Goal: Communication & Community: Answer question/provide support

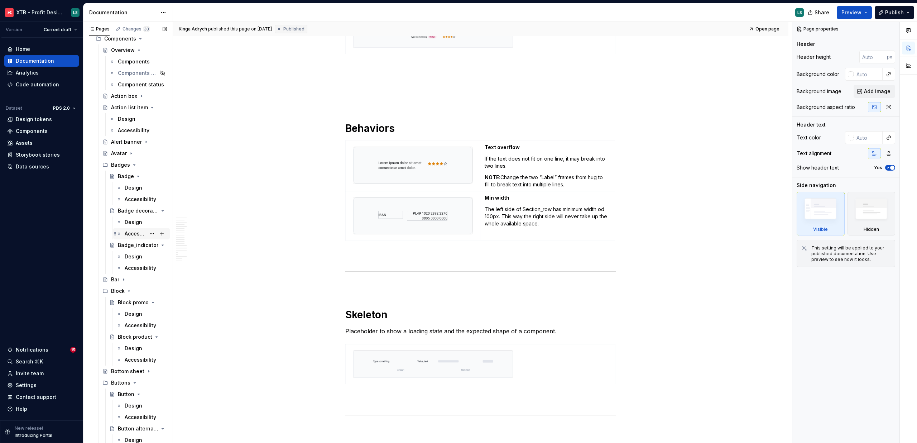
scroll to position [303, 0]
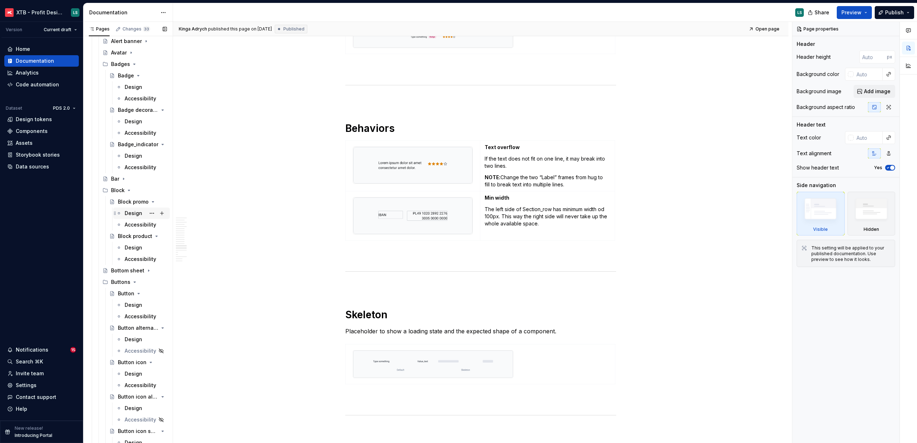
click at [132, 210] on div "Design" at bounding box center [134, 213] width 18 height 7
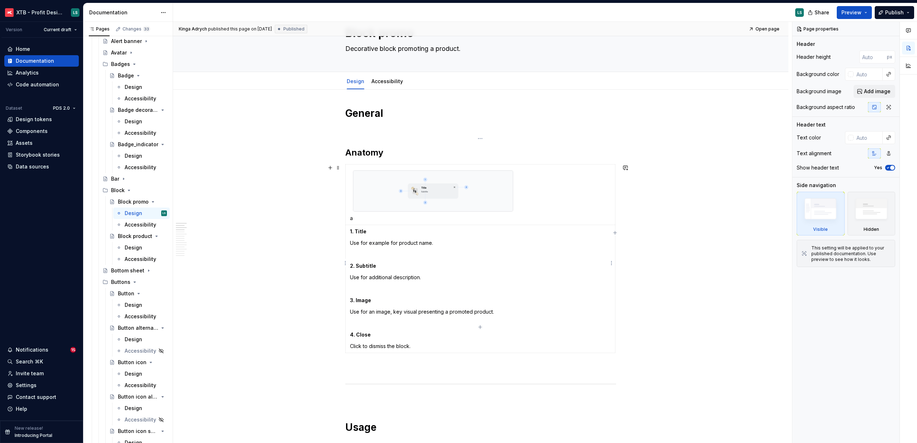
scroll to position [61, 0]
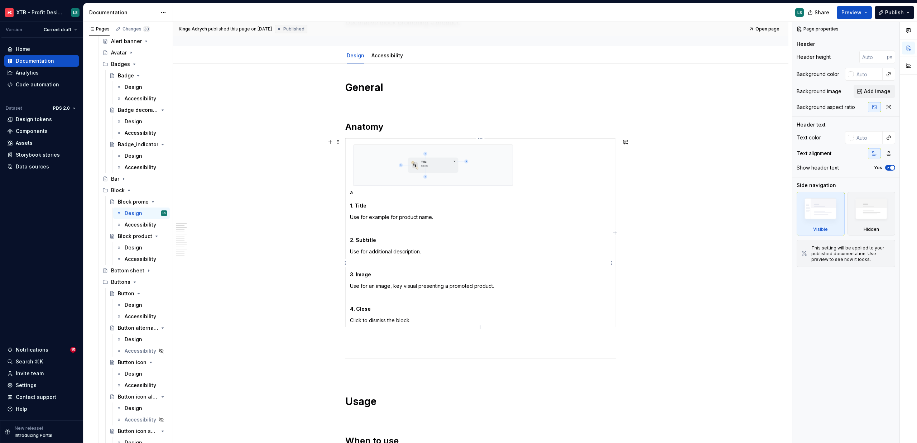
click at [357, 195] on p "a" at bounding box center [480, 192] width 261 height 7
type textarea "*"
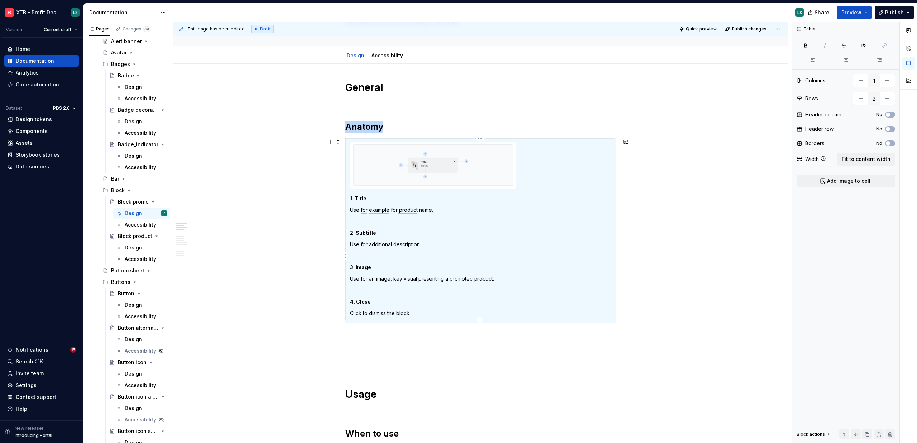
click at [705, 215] on div "This page has been edited. Draft Quick preview Publish changes Block promo Deco…" at bounding box center [482, 232] width 619 height 421
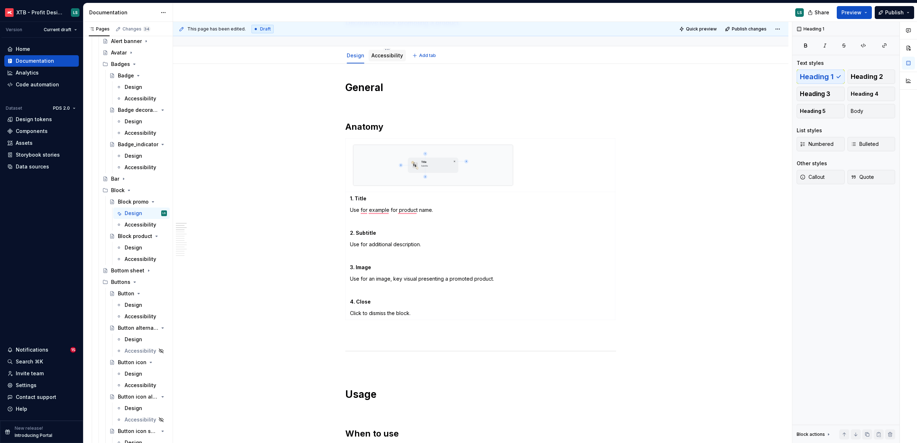
click at [380, 58] on div "Accessibility" at bounding box center [387, 55] width 32 height 7
click at [379, 54] on link "Accessibility" at bounding box center [387, 55] width 32 height 6
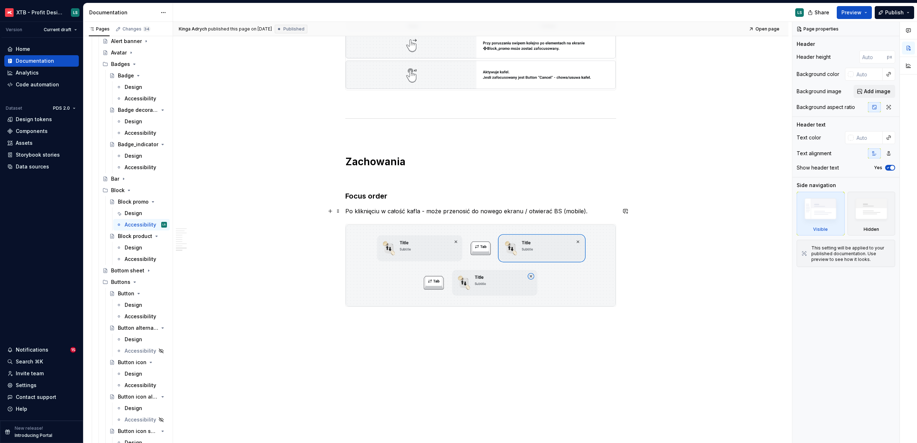
scroll to position [1363, 0]
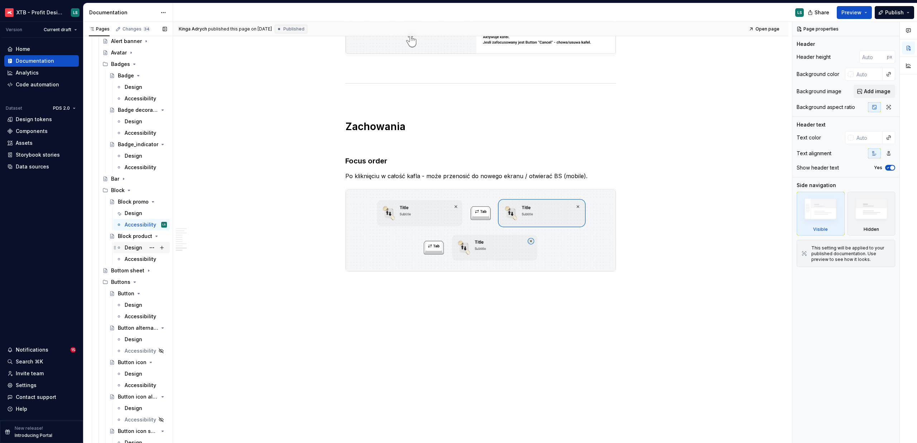
click at [136, 249] on div "Design" at bounding box center [134, 247] width 18 height 7
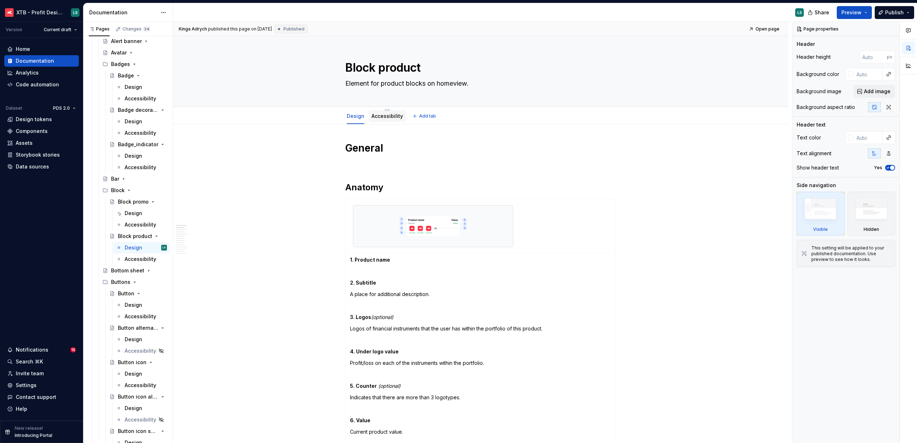
click at [375, 119] on link "Accessibility" at bounding box center [387, 116] width 32 height 6
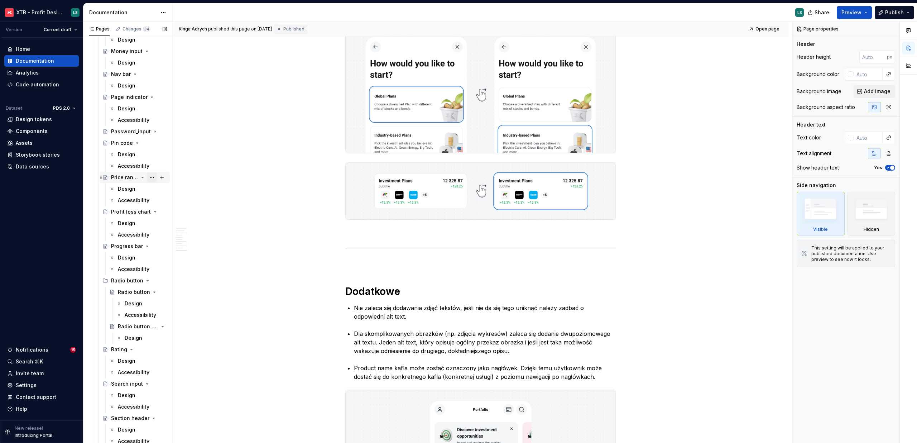
scroll to position [1269, 0]
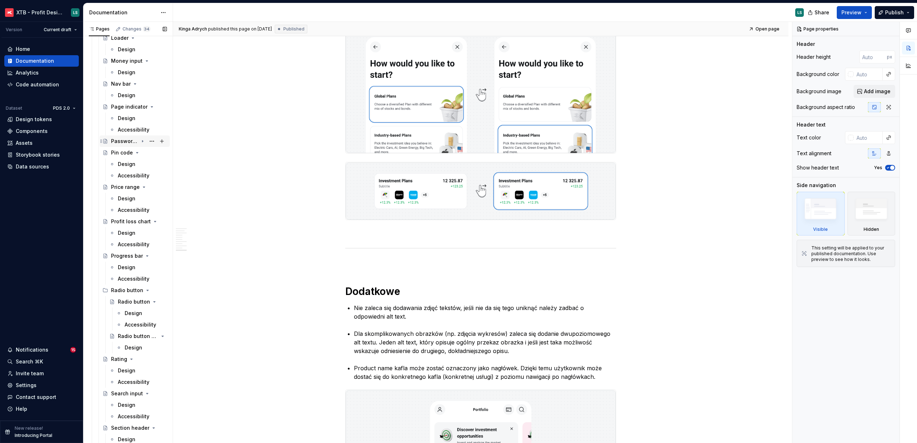
click at [140, 143] on icon "Page tree" at bounding box center [143, 141] width 6 height 6
click at [133, 160] on div "Accessibility" at bounding box center [132, 163] width 28 height 7
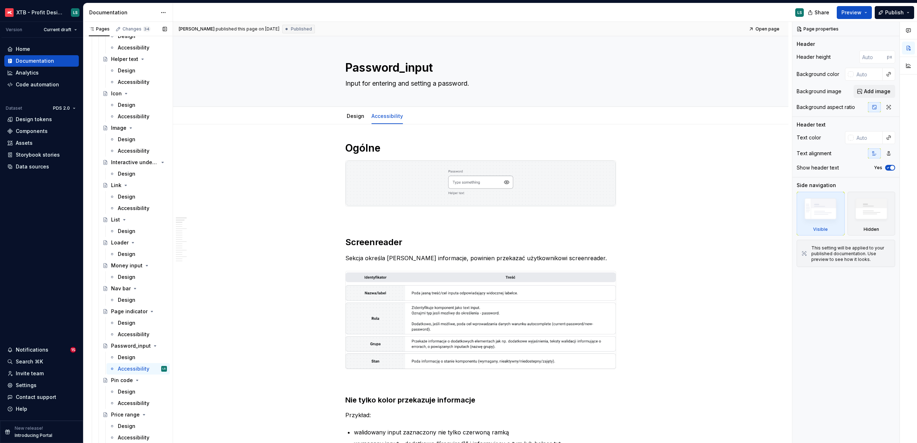
scroll to position [1038, 0]
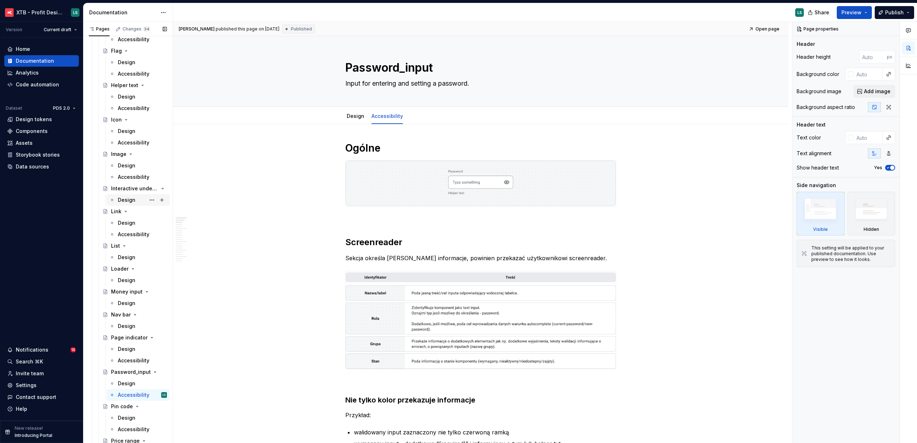
click at [129, 198] on div "Design" at bounding box center [127, 199] width 18 height 7
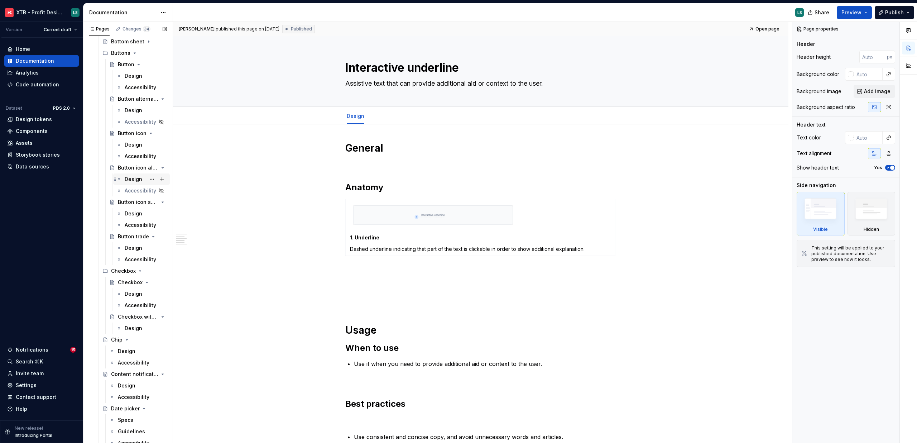
scroll to position [520, 0]
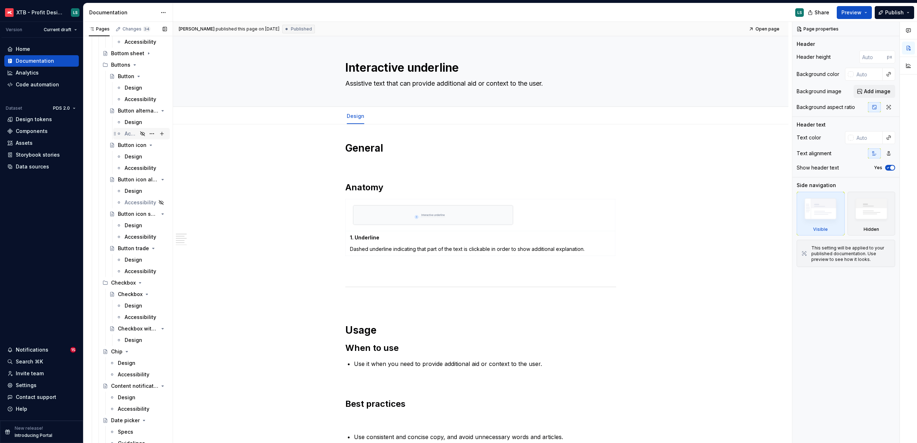
click at [128, 137] on div "Accessibility" at bounding box center [131, 133] width 13 height 7
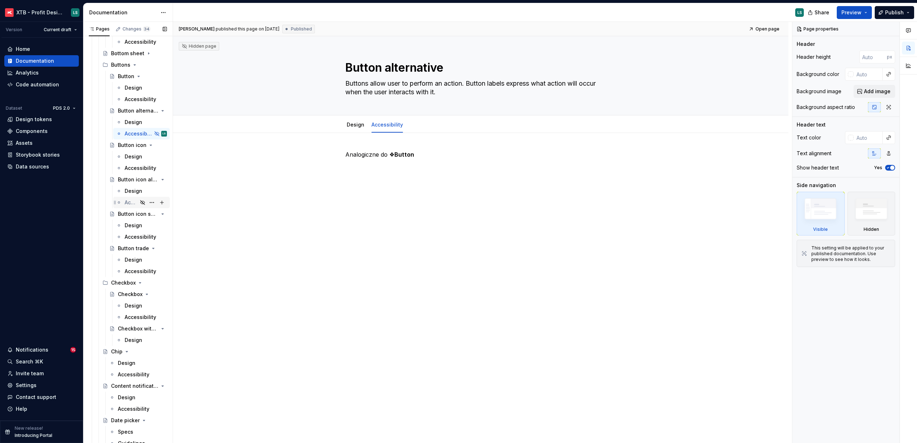
click at [130, 201] on div "Accessibility" at bounding box center [131, 202] width 13 height 7
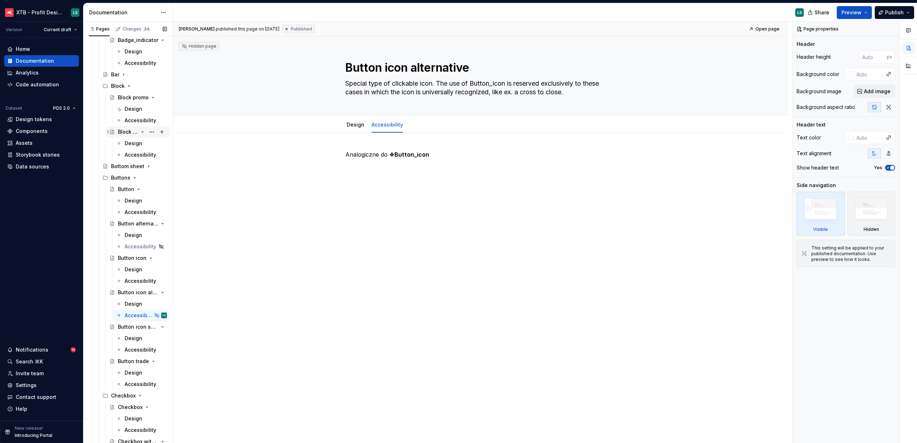
scroll to position [358, 0]
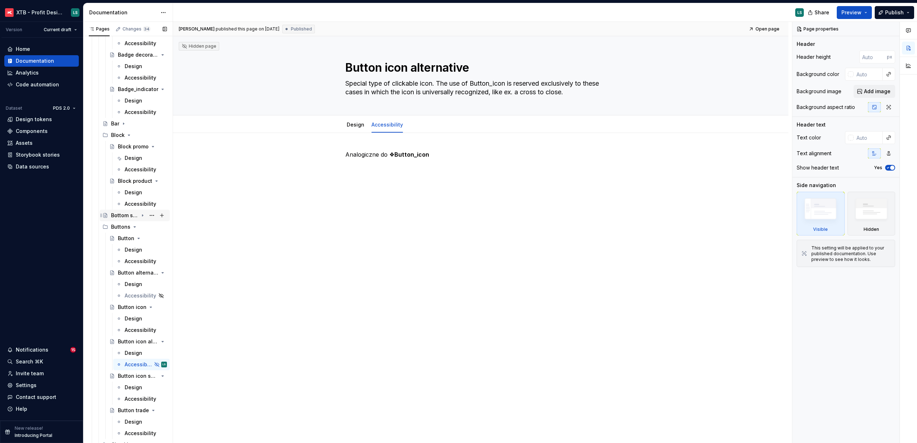
click at [140, 216] on icon "Page tree" at bounding box center [143, 215] width 6 height 6
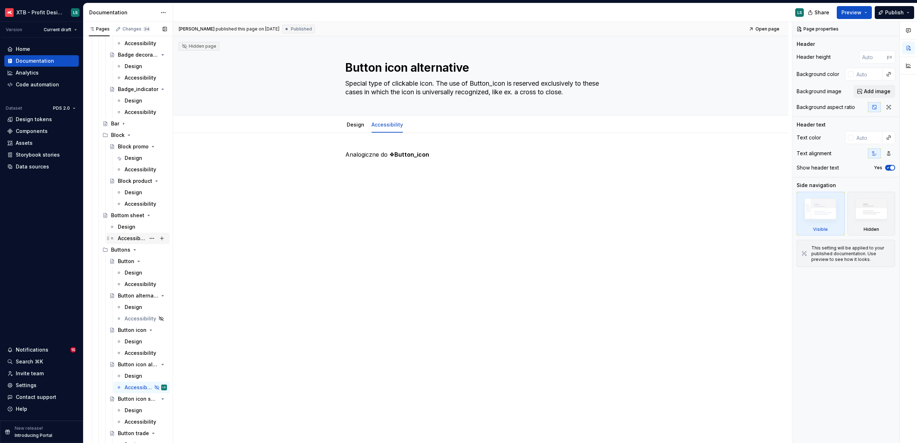
click at [134, 242] on div "Accessibility" at bounding box center [142, 238] width 49 height 10
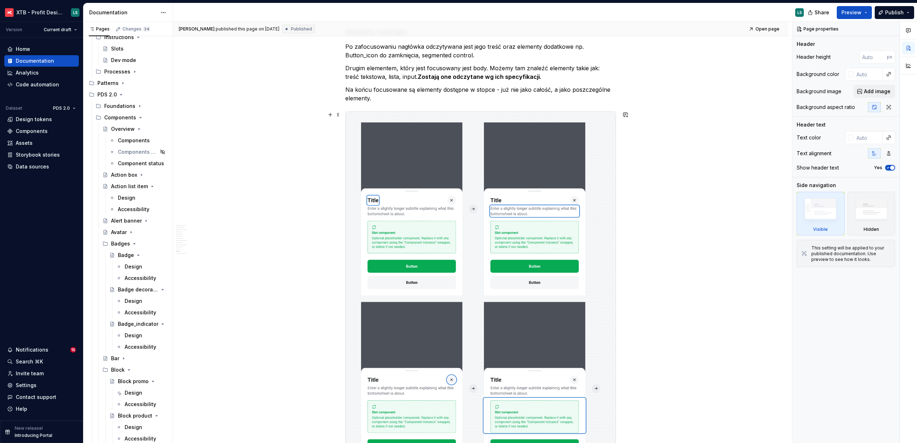
scroll to position [2256, 0]
click at [122, 150] on div "Components manual [✏️]" at bounding box center [128, 151] width 20 height 7
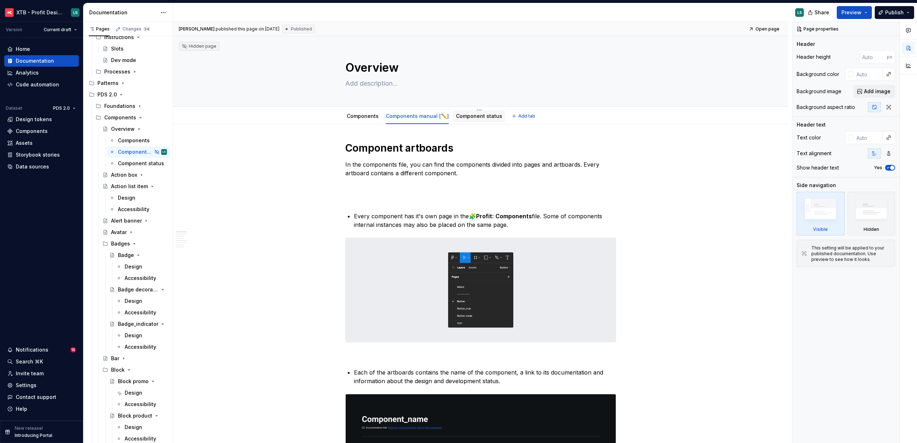
click at [486, 119] on link "Component status" at bounding box center [479, 116] width 46 height 6
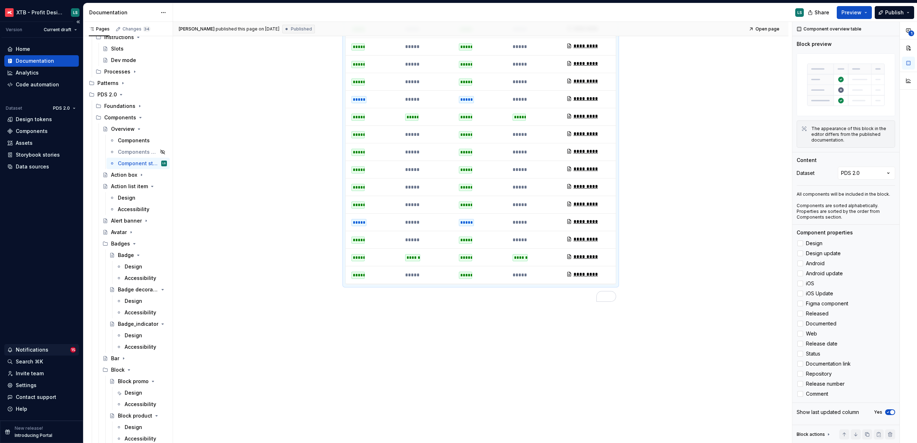
click at [43, 350] on div "Notifications" at bounding box center [32, 349] width 33 height 7
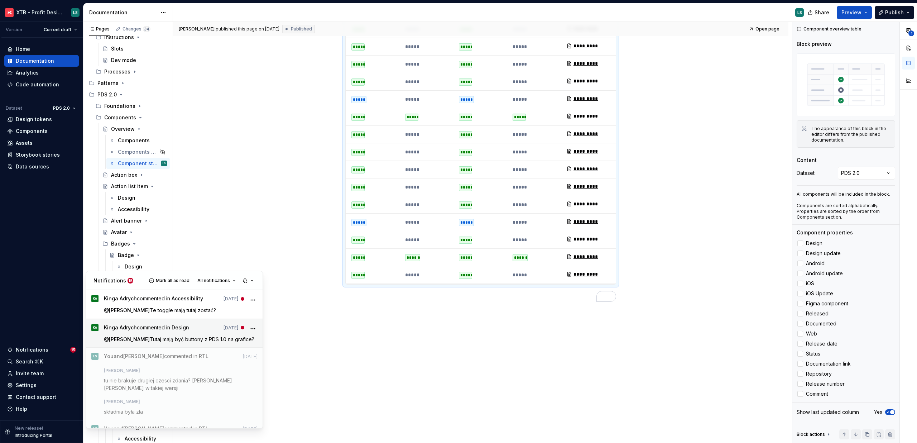
click at [205, 343] on p "@ [PERSON_NAME] [PERSON_NAME] być buttony z PDS 1.0 na grafice?" at bounding box center [181, 339] width 154 height 8
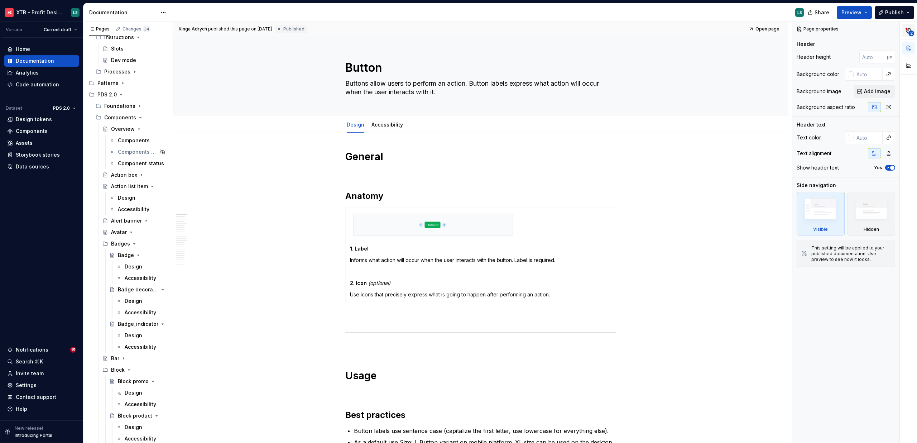
click at [904, 33] on button "2" at bounding box center [908, 30] width 13 height 13
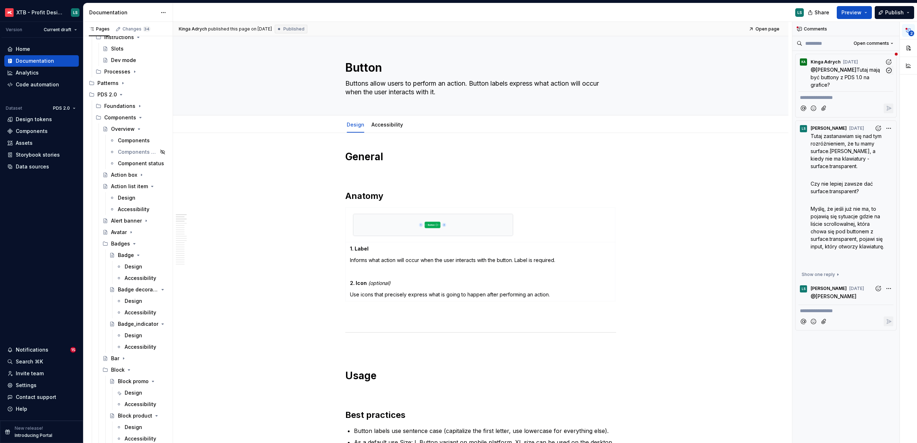
click at [842, 78] on span "Tutaj mają być buttony z PDS 1.0 na grafice?" at bounding box center [846, 77] width 71 height 21
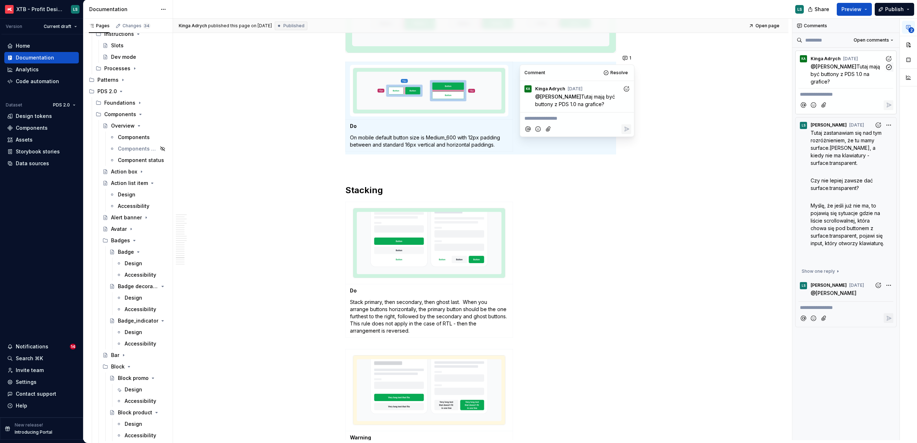
type textarea "*"
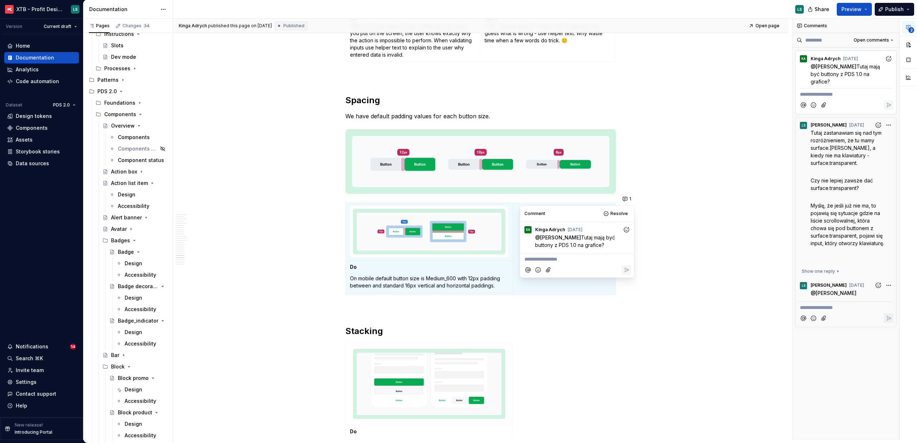
click at [832, 95] on p "**********" at bounding box center [846, 95] width 92 height 8
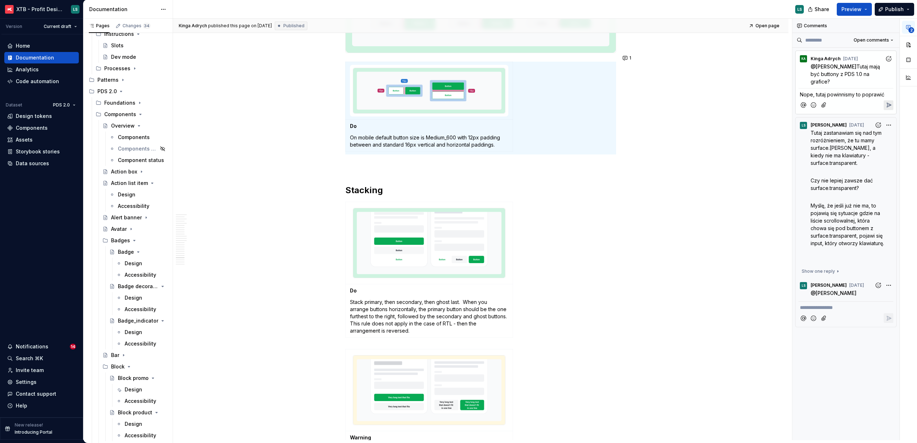
click at [887, 105] on icon "Reply" at bounding box center [889, 105] width 4 height 4
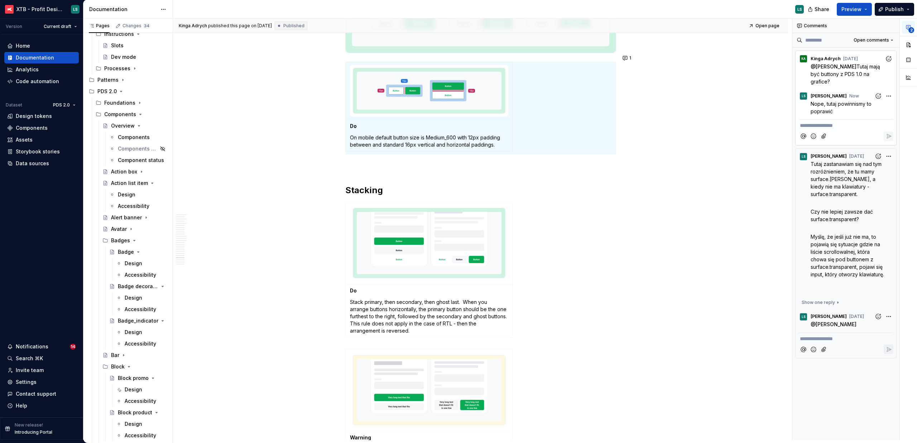
click at [38, 345] on div "Notifications" at bounding box center [32, 346] width 33 height 7
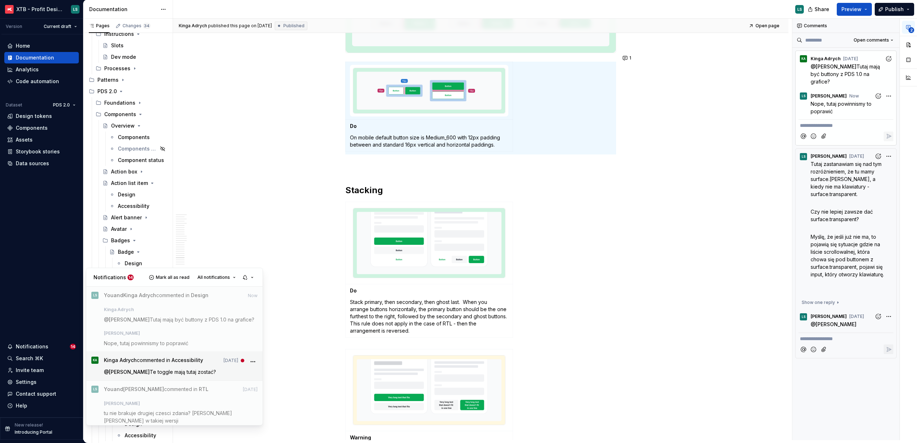
click at [152, 366] on span "[PERSON_NAME] commented in Accessibility" at bounding box center [153, 361] width 99 height 10
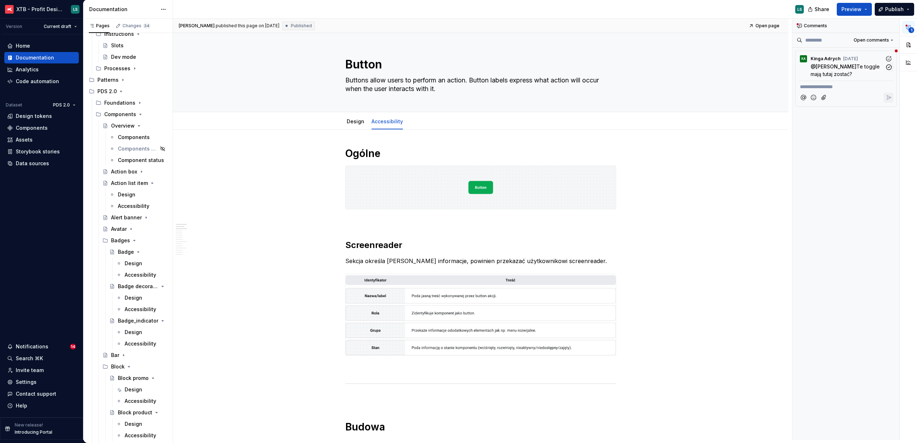
click at [844, 76] on span "Te toggle mają tutaj zostać?" at bounding box center [846, 70] width 71 height 14
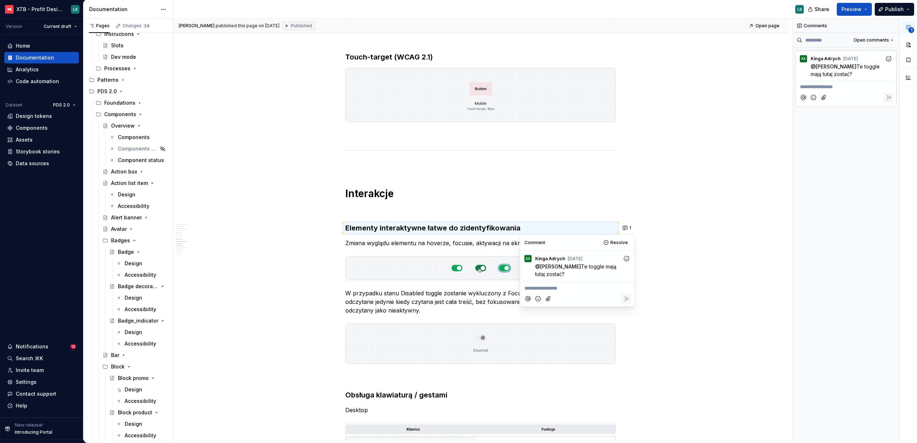
click at [672, 101] on div "Ogólne Screenreader Sekcja określa nam jakie informacje, powinien przekazać uży…" at bounding box center [480, 360] width 615 height 2041
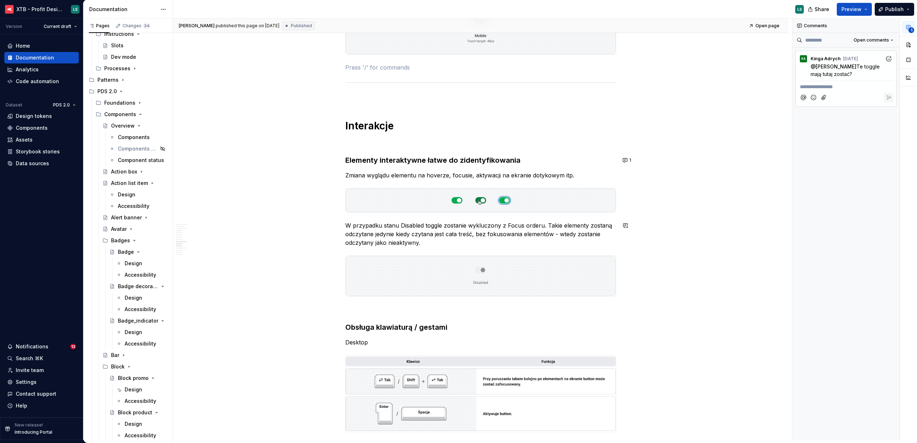
type textarea "*"
click at [560, 205] on img "To enrich screen reader interactions, please activate Accessibility in Grammarl…" at bounding box center [481, 200] width 270 height 24
click at [628, 162] on button "1" at bounding box center [627, 160] width 14 height 10
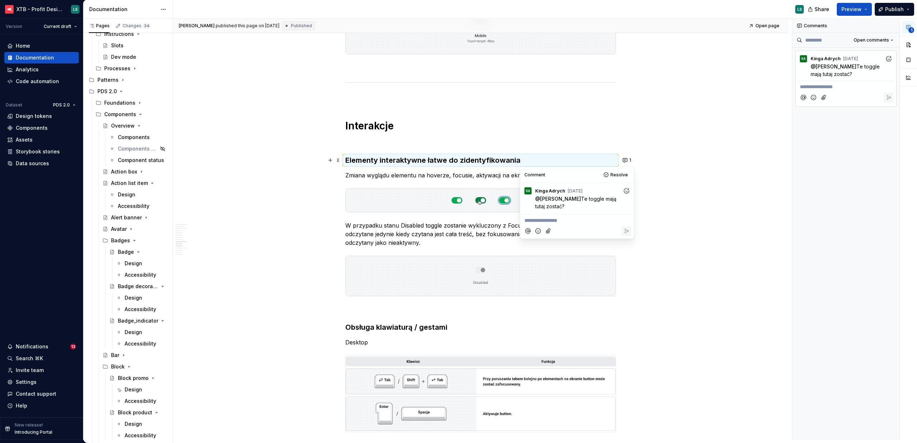
click at [573, 219] on p "**********" at bounding box center [576, 221] width 105 height 8
click at [624, 227] on icon "Reply" at bounding box center [626, 230] width 7 height 7
click at [671, 189] on div "Ogólne Screenreader Sekcja określa nam jakie informacje, powinien przekazać uży…" at bounding box center [480, 292] width 615 height 2041
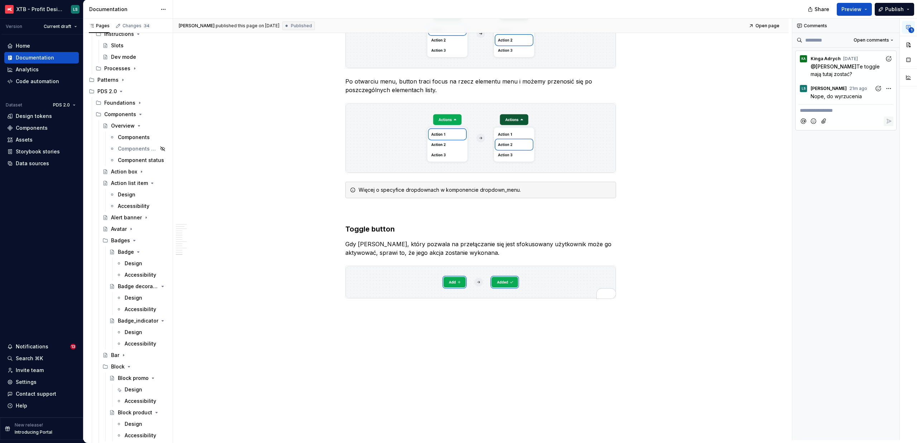
type textarea "*"
